Goal: Find specific fact: Find contact information

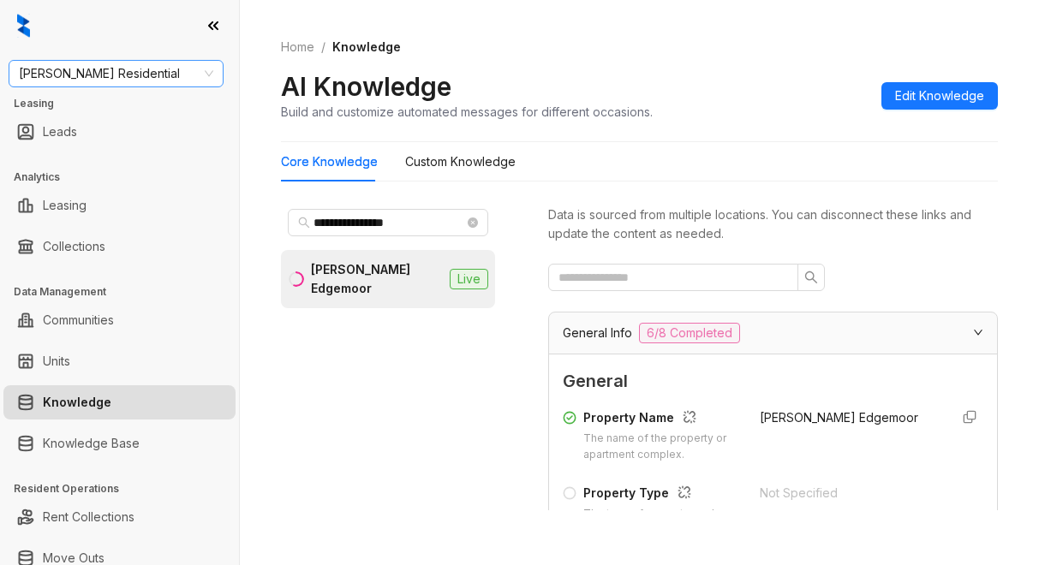
scroll to position [1791, 0]
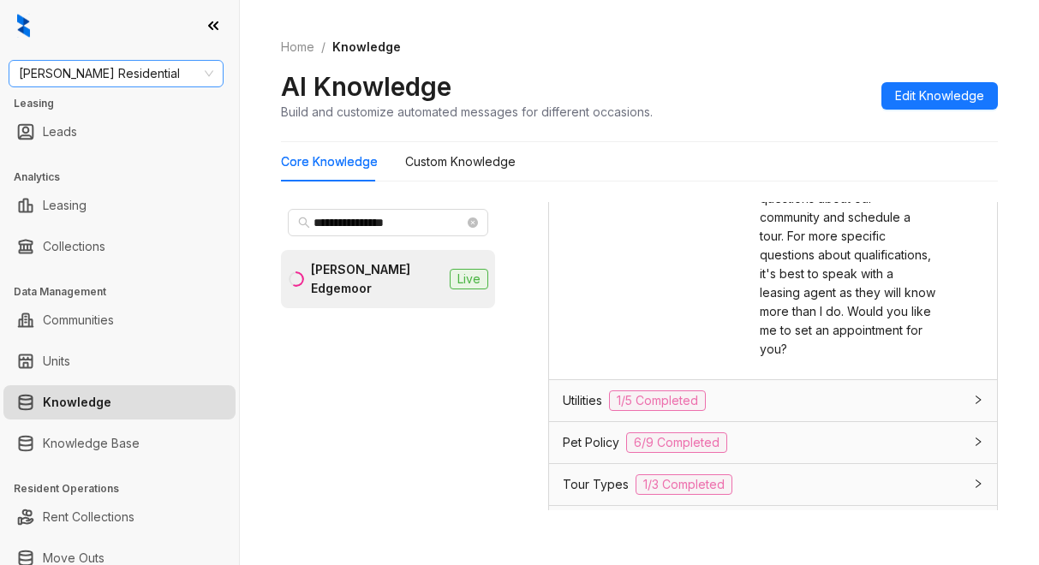
click at [141, 82] on span "[PERSON_NAME] Residential" at bounding box center [116, 74] width 194 height 26
click at [776, 118] on div "AI Knowledge Build and customize automated messages for different occasions. Ed…" at bounding box center [639, 95] width 717 height 51
click at [146, 83] on span "[PERSON_NAME] Residential" at bounding box center [116, 74] width 194 height 26
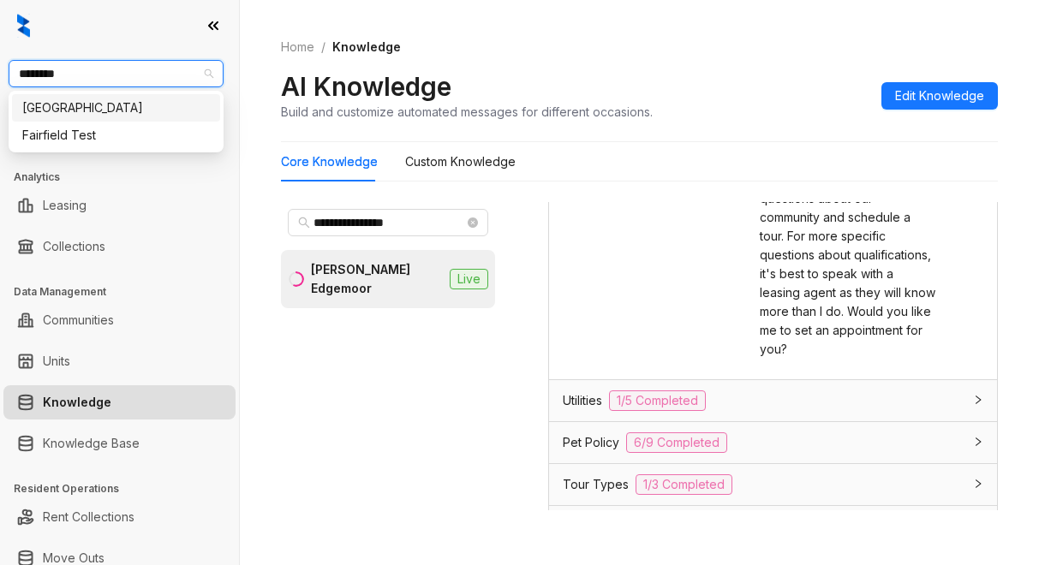
type input "*********"
click at [63, 110] on div "[GEOGRAPHIC_DATA]" at bounding box center [116, 107] width 188 height 19
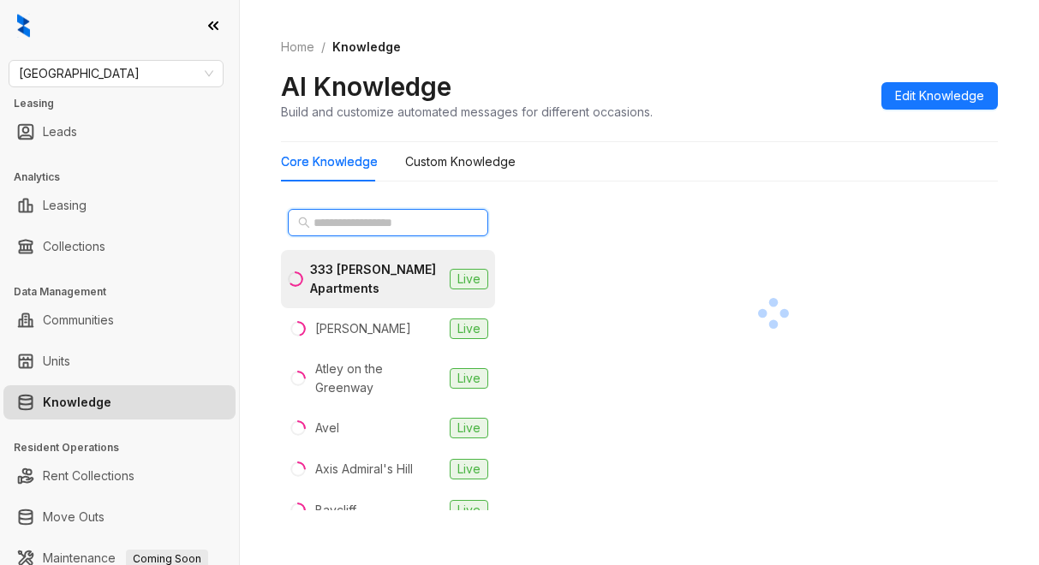
click at [396, 228] on input "text" at bounding box center [388, 222] width 151 height 19
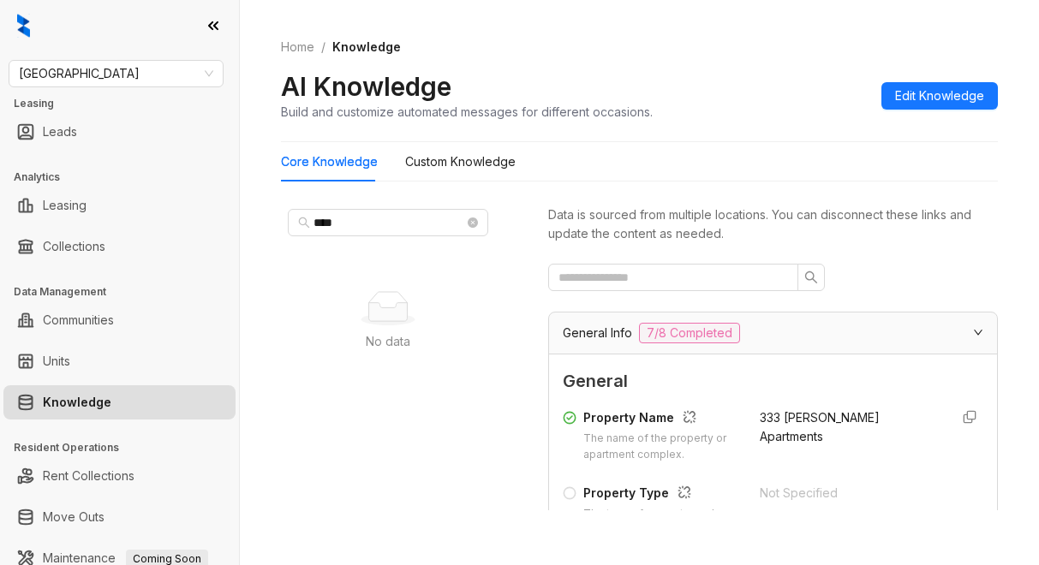
click at [722, 105] on div "AI Knowledge Build and customize automated messages for different occasions. Ed…" at bounding box center [639, 95] width 717 height 51
click at [363, 219] on input "****" at bounding box center [388, 222] width 151 height 19
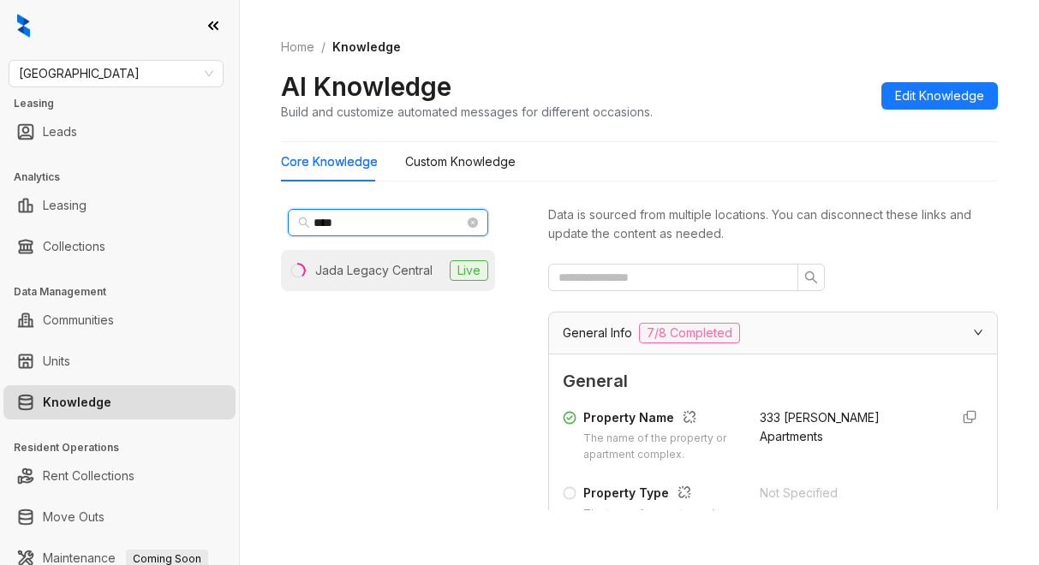
type input "****"
click at [405, 263] on div "Jada Legacy Central" at bounding box center [373, 270] width 117 height 19
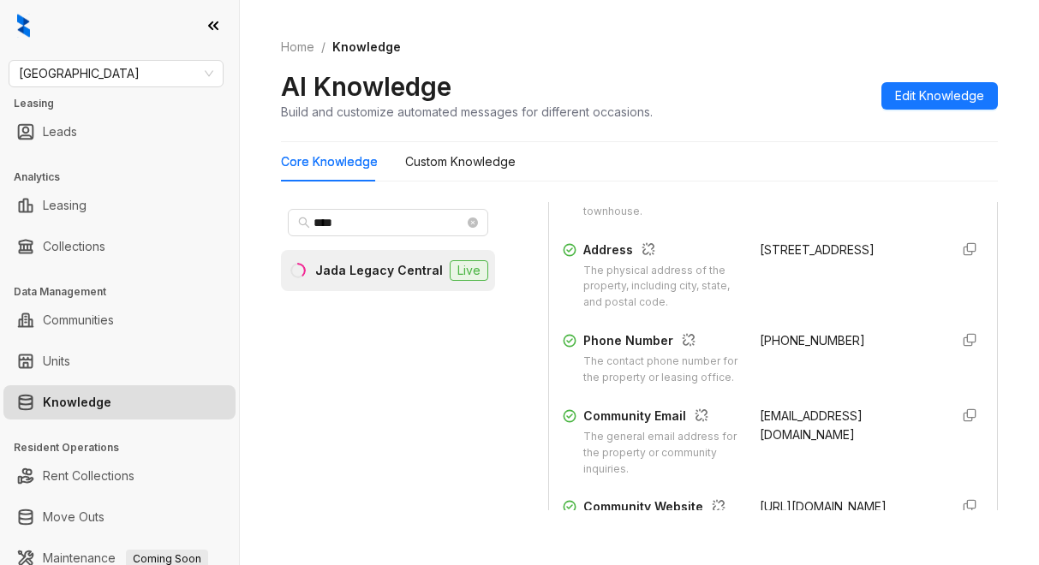
scroll to position [343, 0]
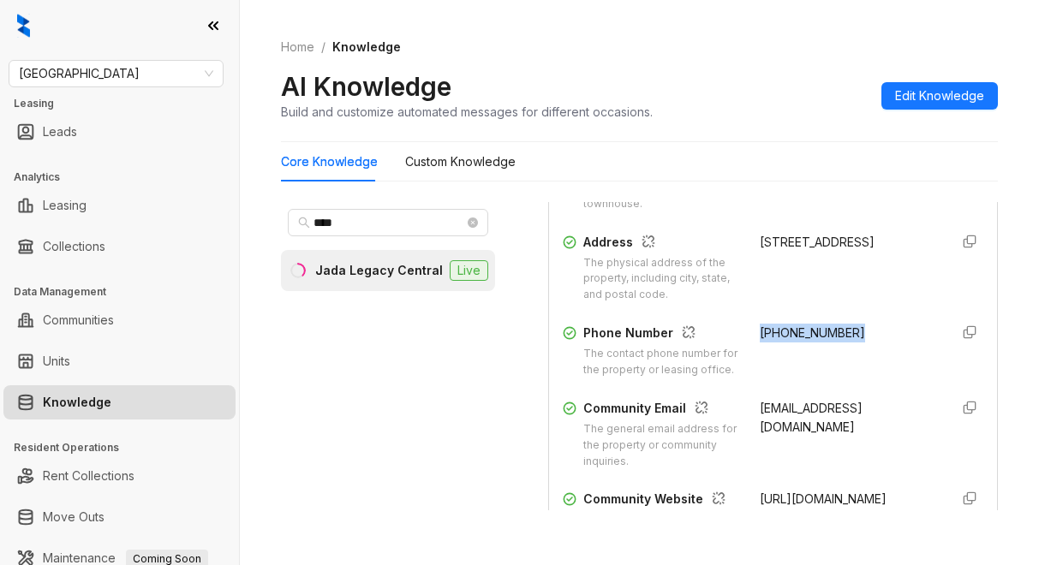
drag, startPoint x: 740, startPoint y: 329, endPoint x: 850, endPoint y: 345, distance: 110.8
click at [850, 345] on div "[PHONE_NUMBER]" at bounding box center [848, 351] width 176 height 55
copy span "[PHONE_NUMBER]"
click at [769, 455] on div "[EMAIL_ADDRESS][DOMAIN_NAME]" at bounding box center [848, 434] width 176 height 71
drag, startPoint x: 736, startPoint y: 424, endPoint x: 855, endPoint y: 432, distance: 119.3
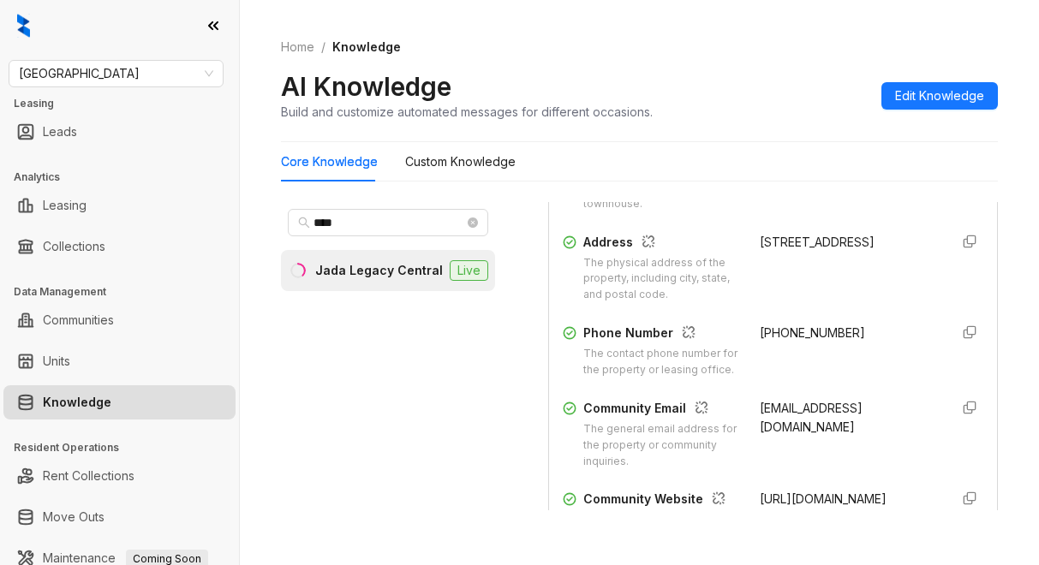
click at [857, 435] on div "Community Email The general email address for the property or community inquiri…" at bounding box center [773, 434] width 420 height 71
copy span "[EMAIL_ADDRESS][DOMAIN_NAME]"
click at [724, 59] on div "Home / Knowledge AI Knowledge Build and customize automated messages for differ…" at bounding box center [639, 79] width 717 height 125
click at [342, 438] on div "**** Jada Legacy Central Live" at bounding box center [388, 356] width 214 height 308
click at [93, 73] on span "[GEOGRAPHIC_DATA]" at bounding box center [116, 74] width 194 height 26
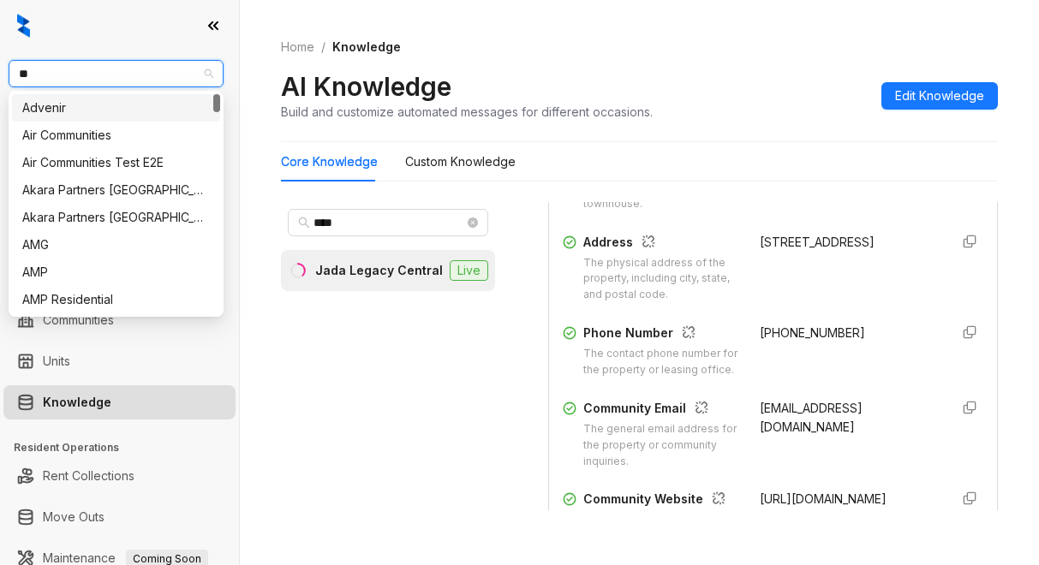
type input "***"
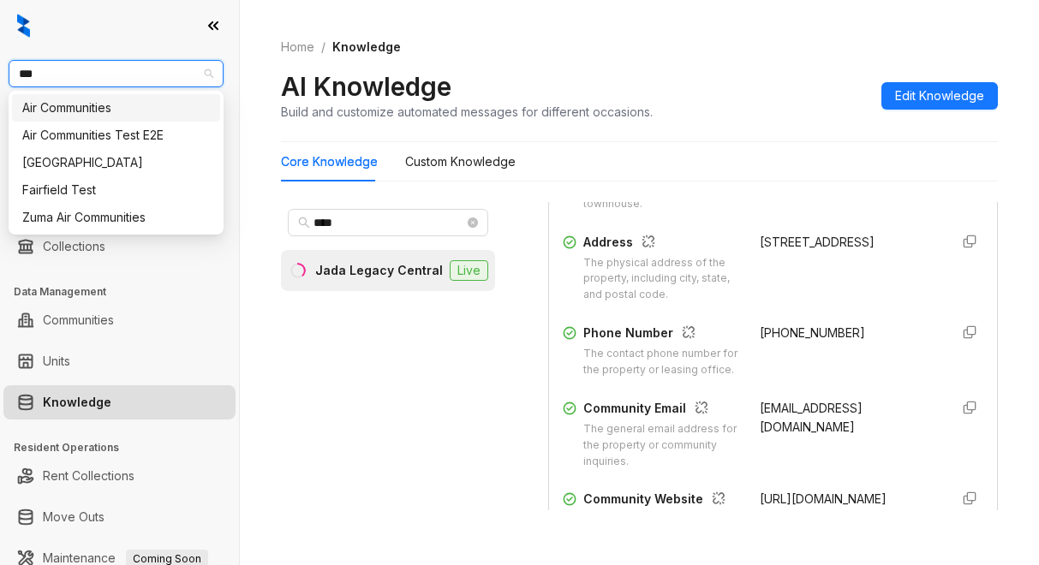
click at [143, 112] on div "Air Communities" at bounding box center [116, 107] width 188 height 19
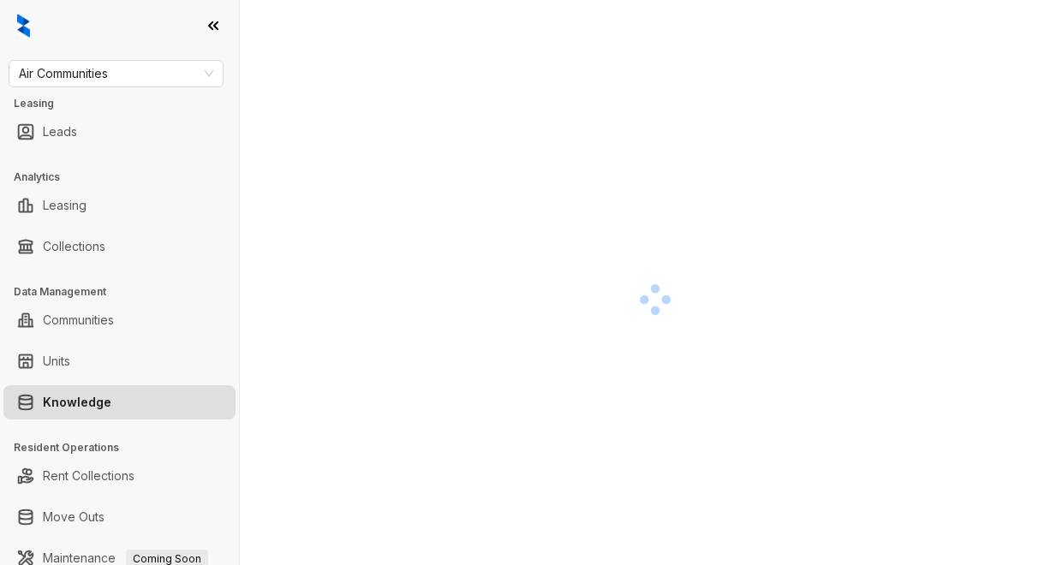
click at [726, 220] on div at bounding box center [655, 299] width 748 height 565
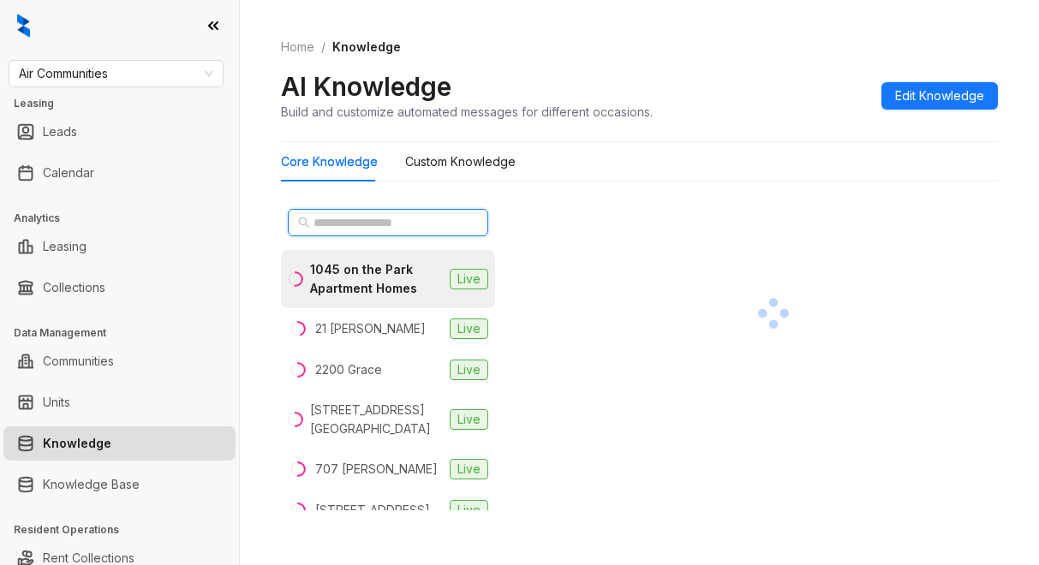
click at [333, 223] on input "text" at bounding box center [388, 222] width 151 height 19
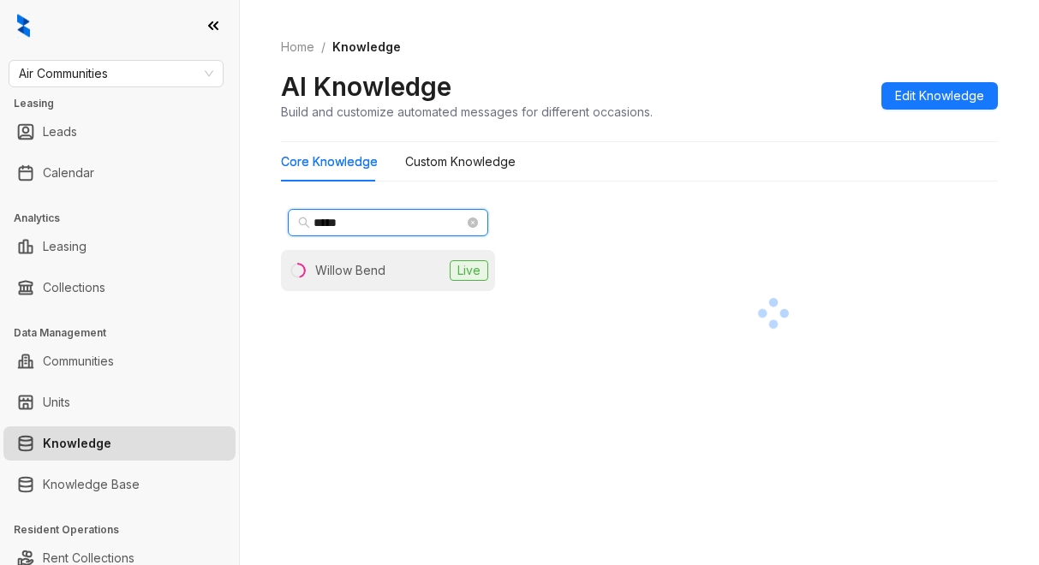
type input "*****"
click at [383, 271] on div "Willow Bend" at bounding box center [350, 270] width 70 height 19
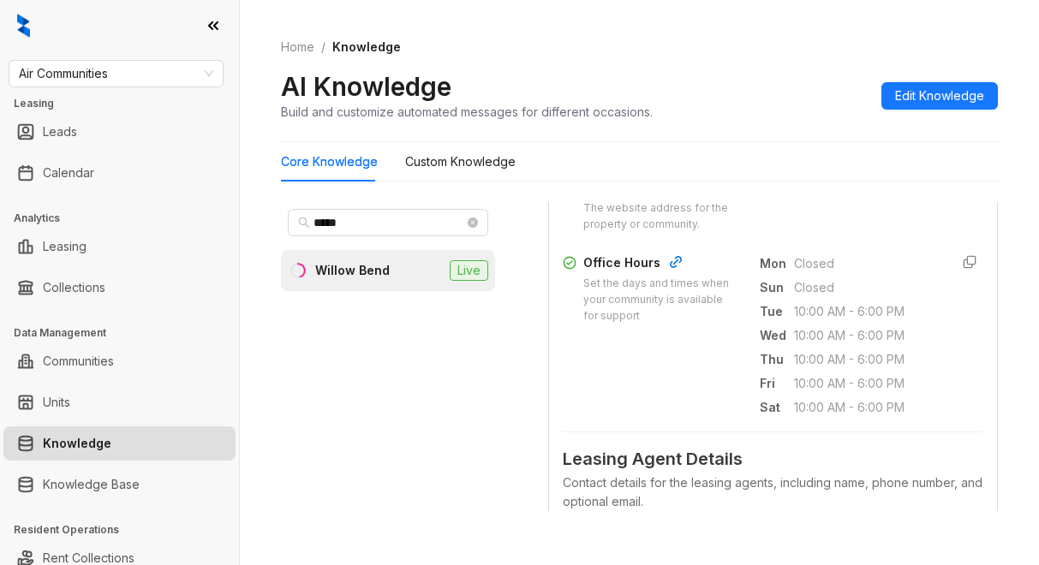
scroll to position [611, 0]
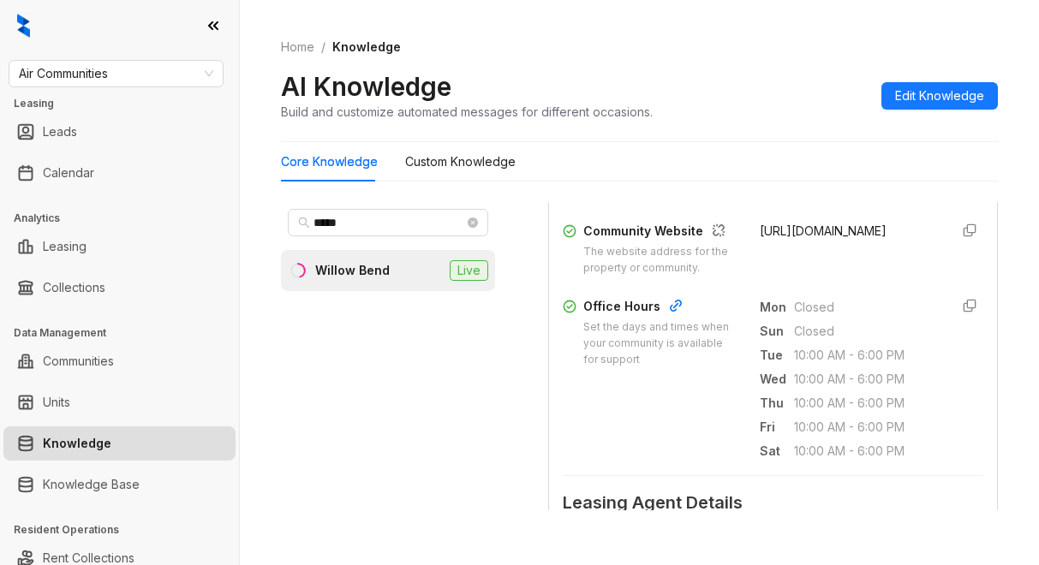
drag, startPoint x: 740, startPoint y: 247, endPoint x: 816, endPoint y: 278, distance: 82.5
click at [816, 277] on div "https://www.willowbendapthomes.com/" at bounding box center [848, 249] width 176 height 55
copy span "https://www.willowbendapthomes.com/"
click at [773, 238] on span "https://www.willowbendapthomes.com/" at bounding box center [823, 231] width 127 height 15
drag, startPoint x: 736, startPoint y: 247, endPoint x: 826, endPoint y: 277, distance: 95.1
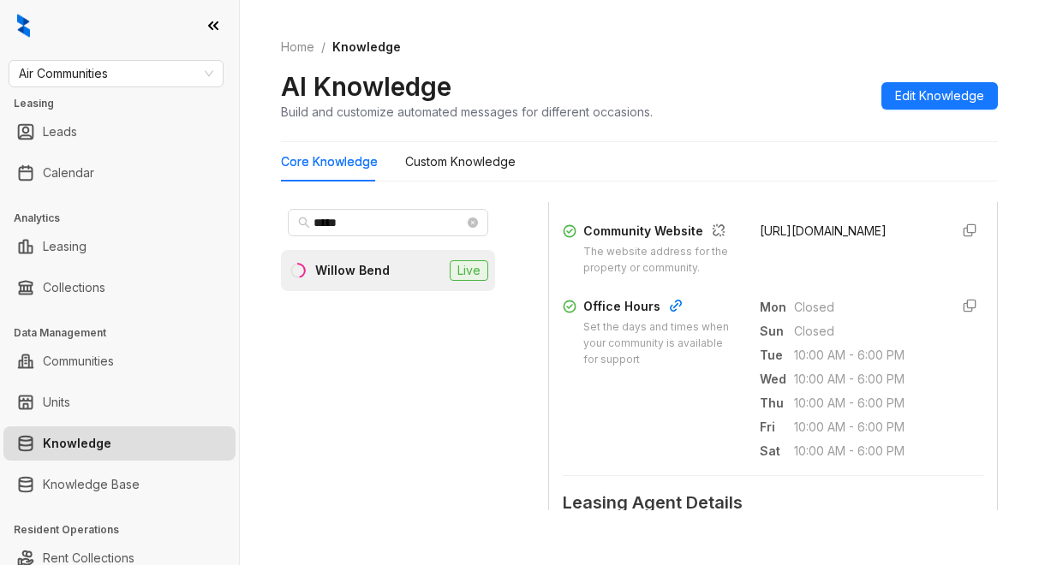
click at [826, 277] on div "Community Website The website address for the property or community. https://ww…" at bounding box center [773, 249] width 420 height 55
copy span "https://www.willowbendapthomes.com/"
click at [428, 468] on div "***** Willow Bend Live" at bounding box center [388, 356] width 214 height 308
click at [149, 80] on span "Air Communities" at bounding box center [116, 74] width 194 height 26
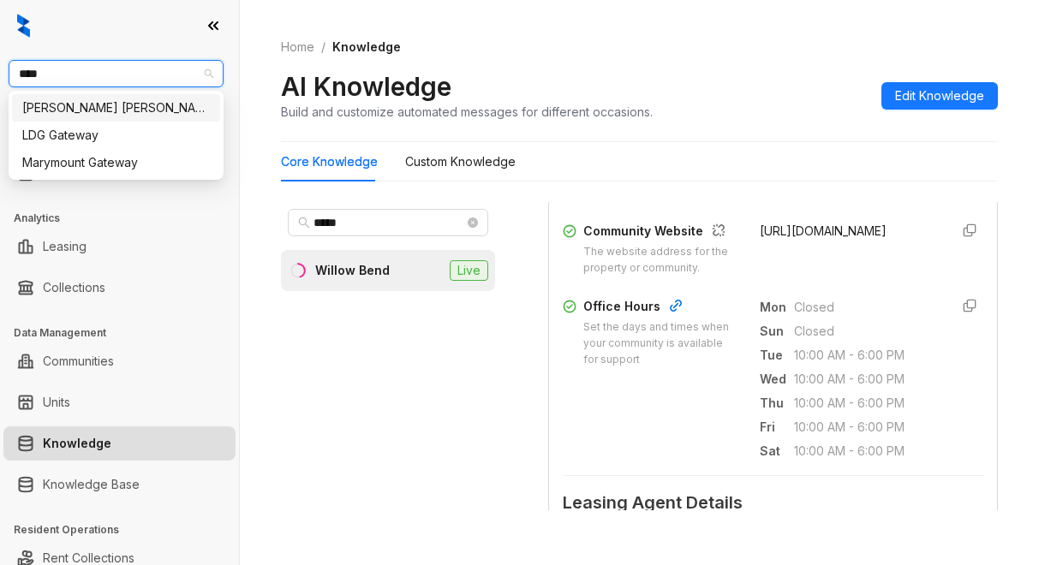
type input "*****"
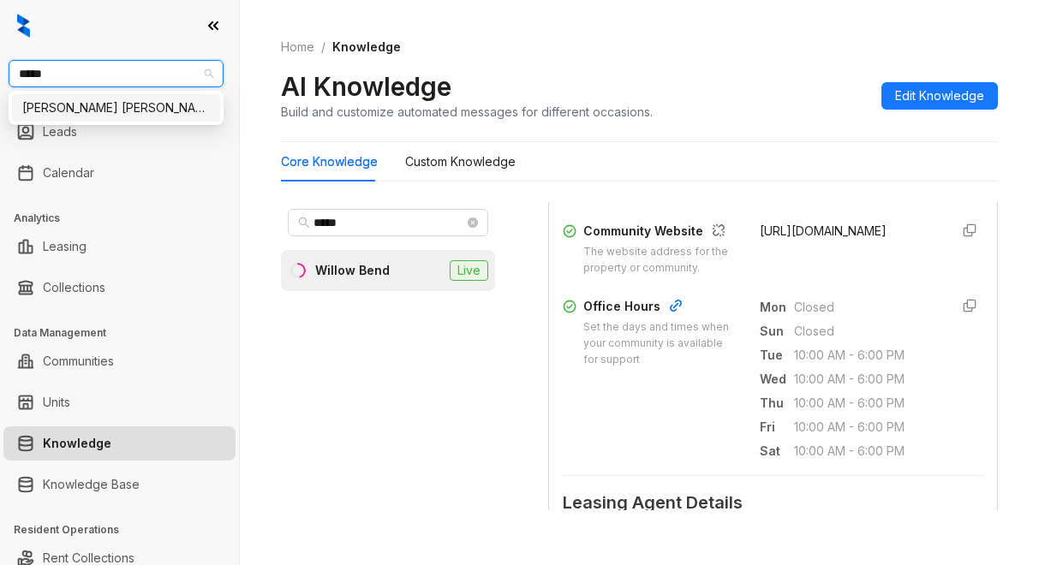
click at [175, 105] on div "Gates Hudson" at bounding box center [116, 107] width 188 height 19
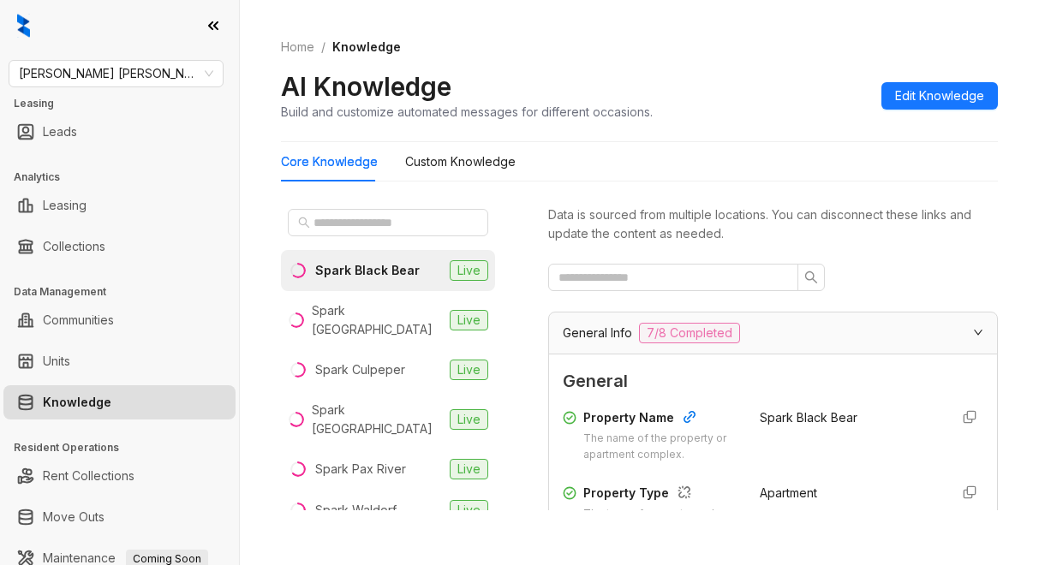
click at [748, 135] on div "Home / Knowledge AI Knowledge Build and customize automated messages for differ…" at bounding box center [639, 79] width 717 height 125
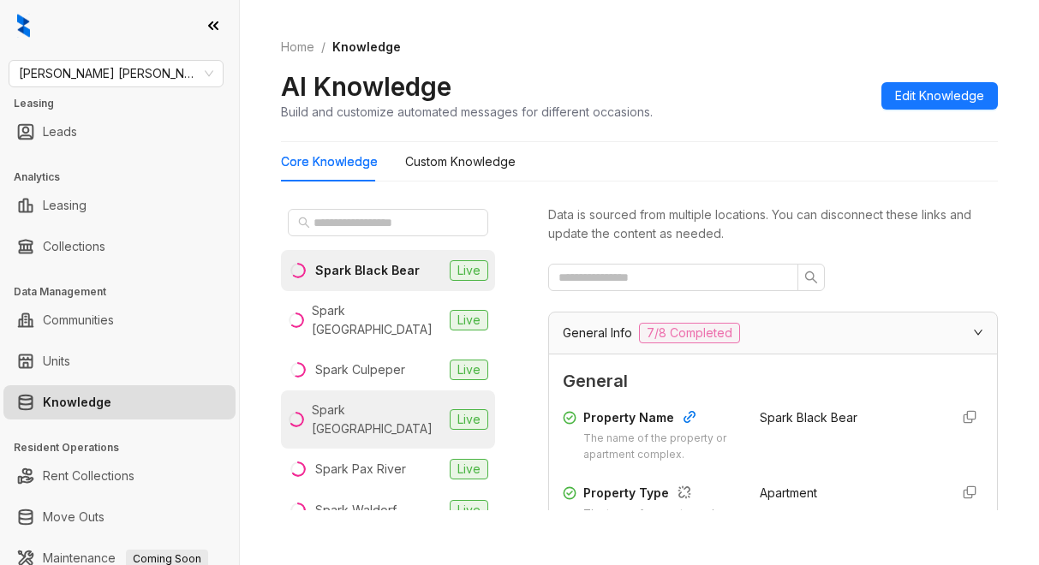
click at [373, 401] on div "Spark Oxon Hill" at bounding box center [377, 420] width 131 height 38
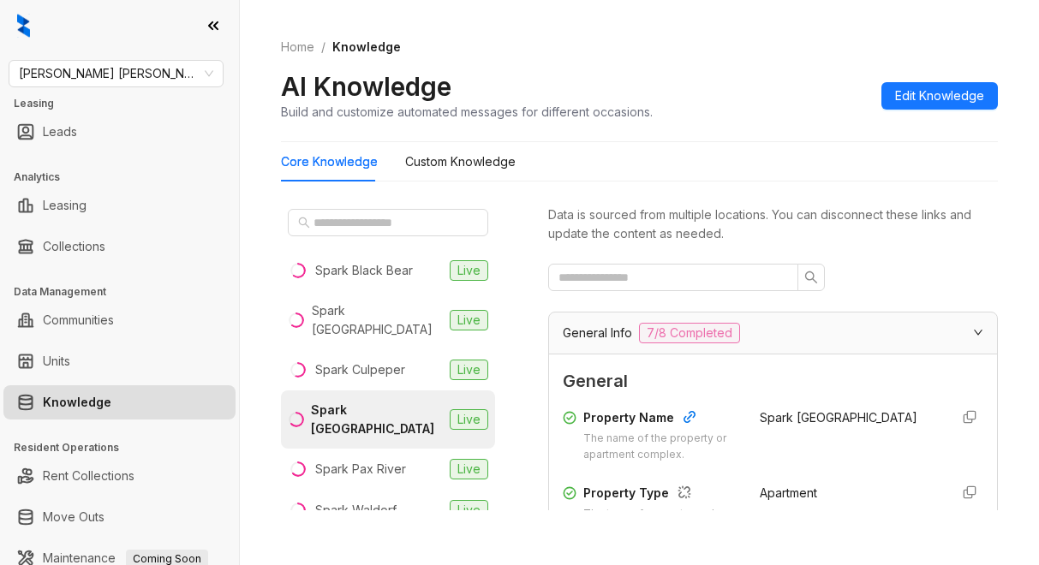
click at [883, 270] on div at bounding box center [773, 277] width 450 height 27
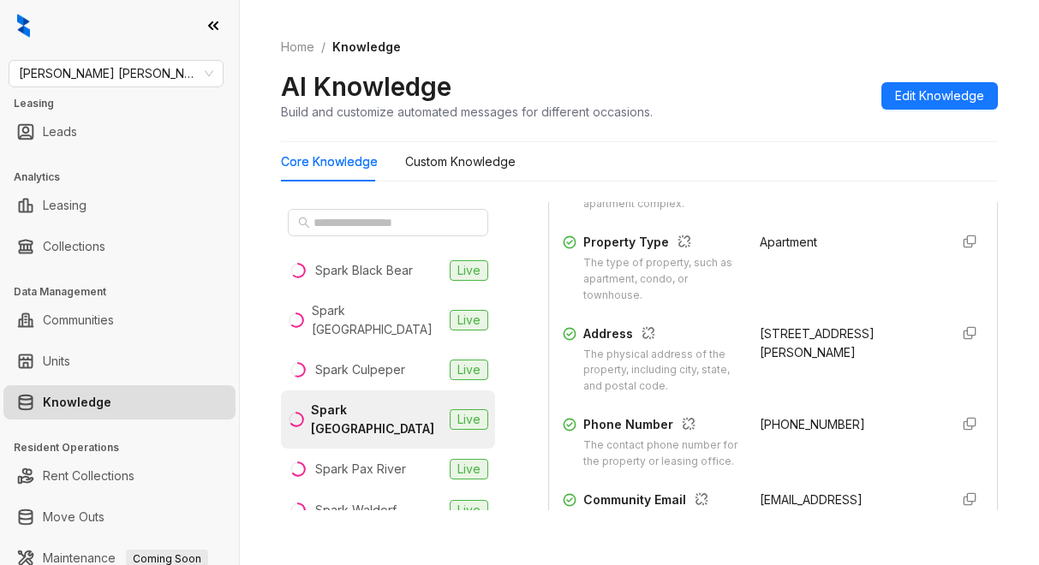
scroll to position [257, 0]
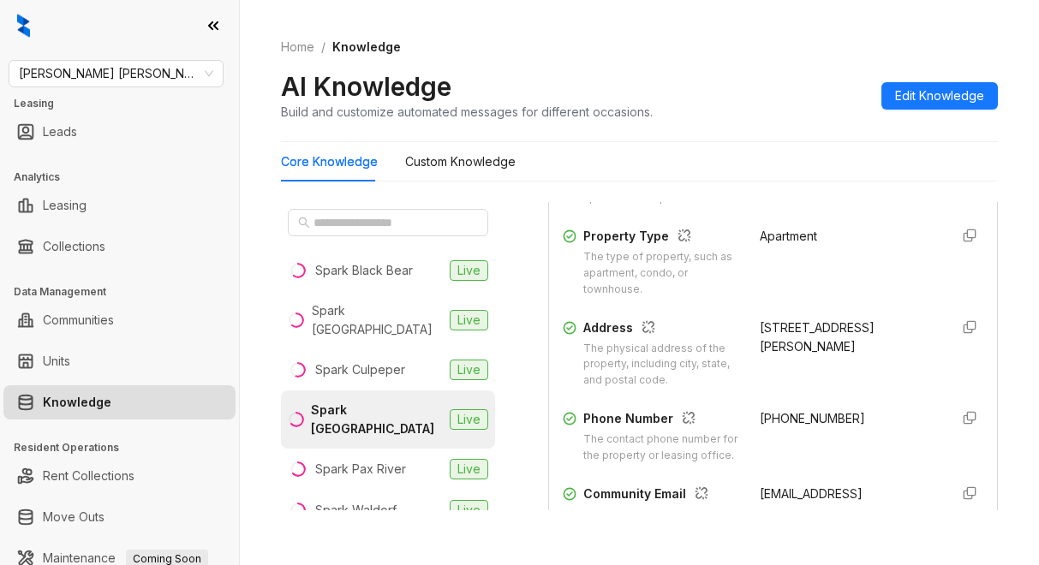
drag, startPoint x: 735, startPoint y: 327, endPoint x: 870, endPoint y: 351, distance: 137.4
click at [870, 351] on div "Address The physical address of the property, including city, state, and postal…" at bounding box center [773, 354] width 420 height 71
copy div "6441 Livingston Road , Oxon Hill , MD, 20745"
click at [760, 81] on div "AI Knowledge Build and customize automated messages for different occasions. Ed…" at bounding box center [639, 95] width 717 height 51
